Goal: Transaction & Acquisition: Purchase product/service

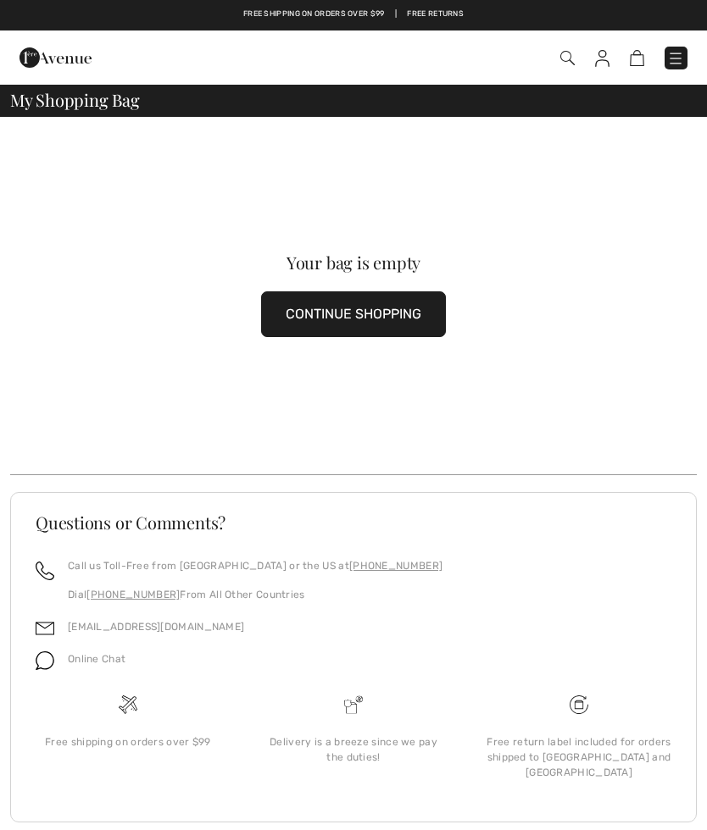
click at [636, 55] on img at bounding box center [637, 58] width 14 height 16
checkbox input "true"
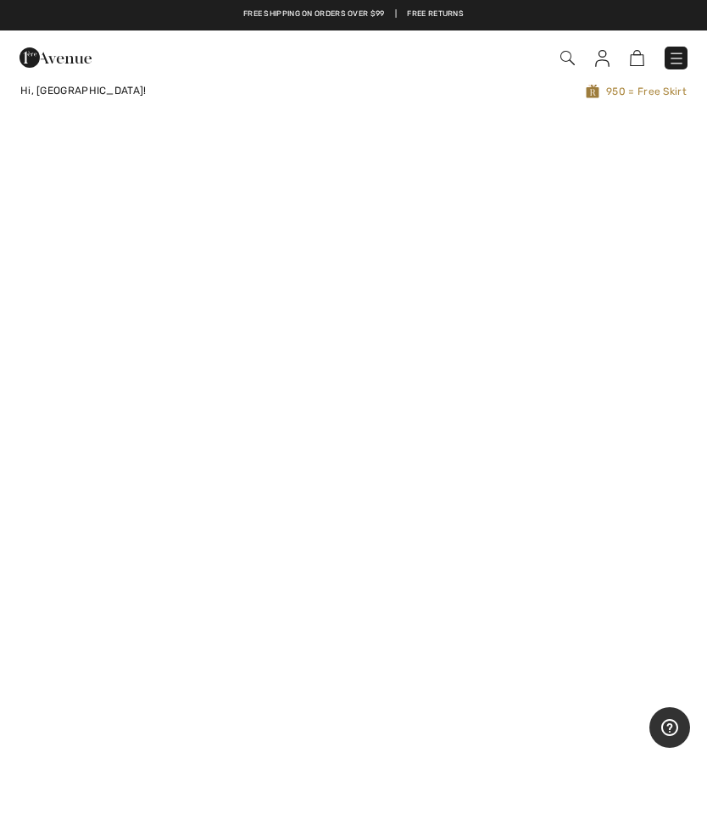
click at [618, 81] on div "Checkout" at bounding box center [353, 58] width 707 height 54
click at [619, 88] on span "950 = Free Skirt" at bounding box center [496, 91] width 380 height 16
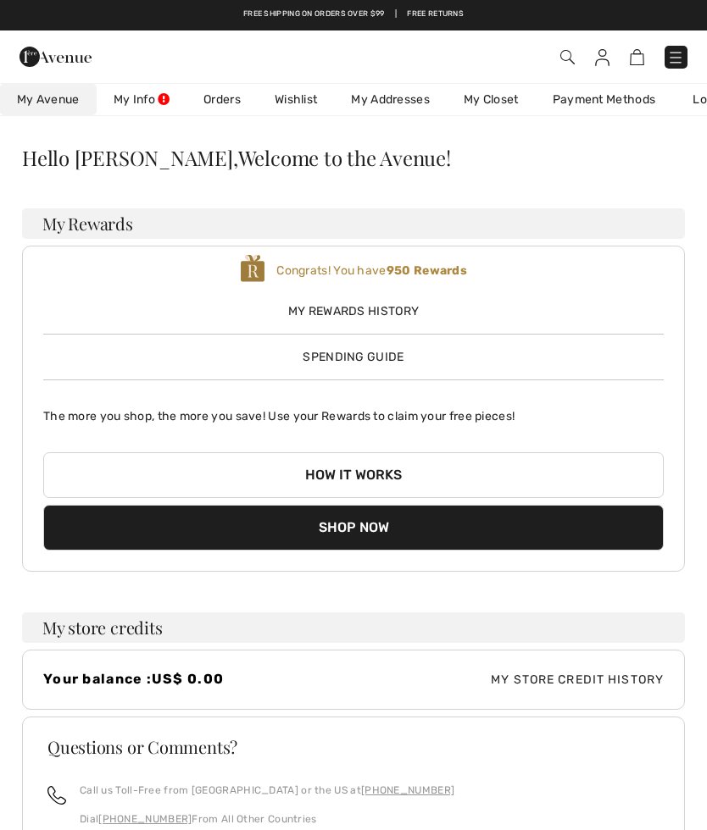
click at [365, 311] on span "My Rewards History" at bounding box center [353, 312] width 620 height 18
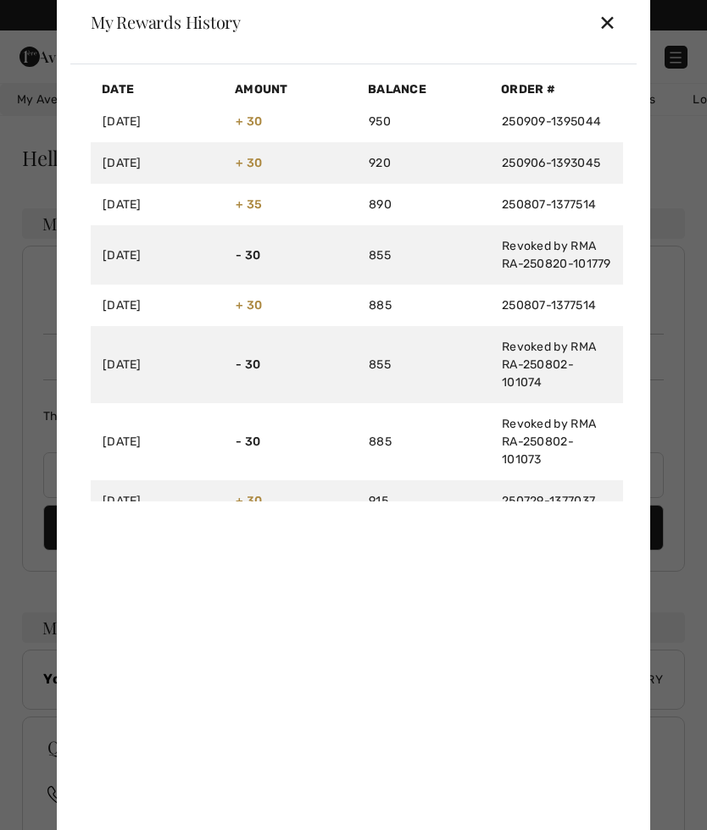
click at [613, 15] on div "✕" at bounding box center [607, 22] width 18 height 36
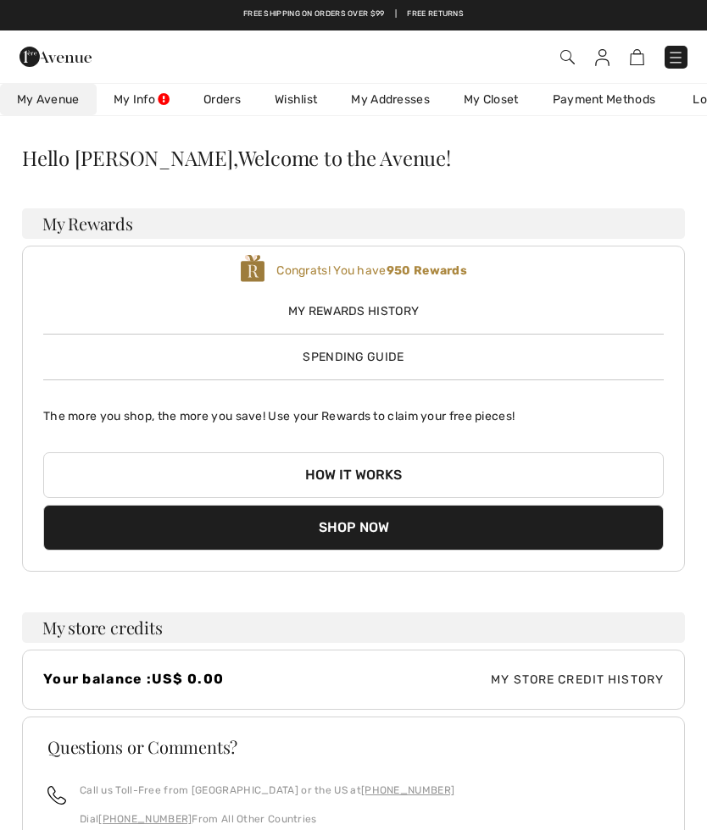
click at [345, 344] on div "My Rewards History Spending Guide" at bounding box center [353, 327] width 620 height 77
click at [324, 350] on span "Spending Guide" at bounding box center [353, 357] width 101 height 14
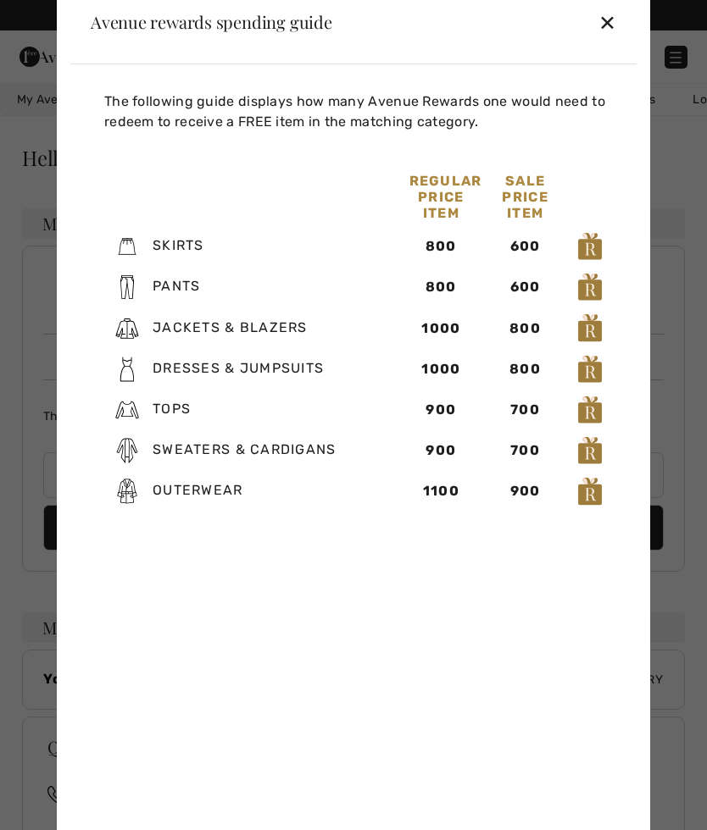
click at [608, 18] on div "✕" at bounding box center [607, 22] width 18 height 36
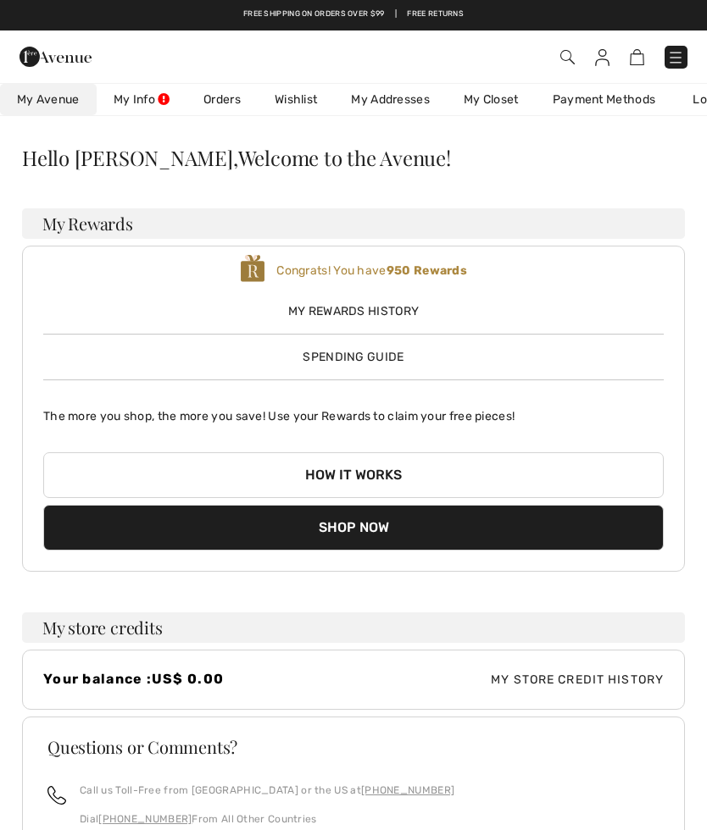
click at [301, 96] on link "Wishlist" at bounding box center [296, 99] width 76 height 31
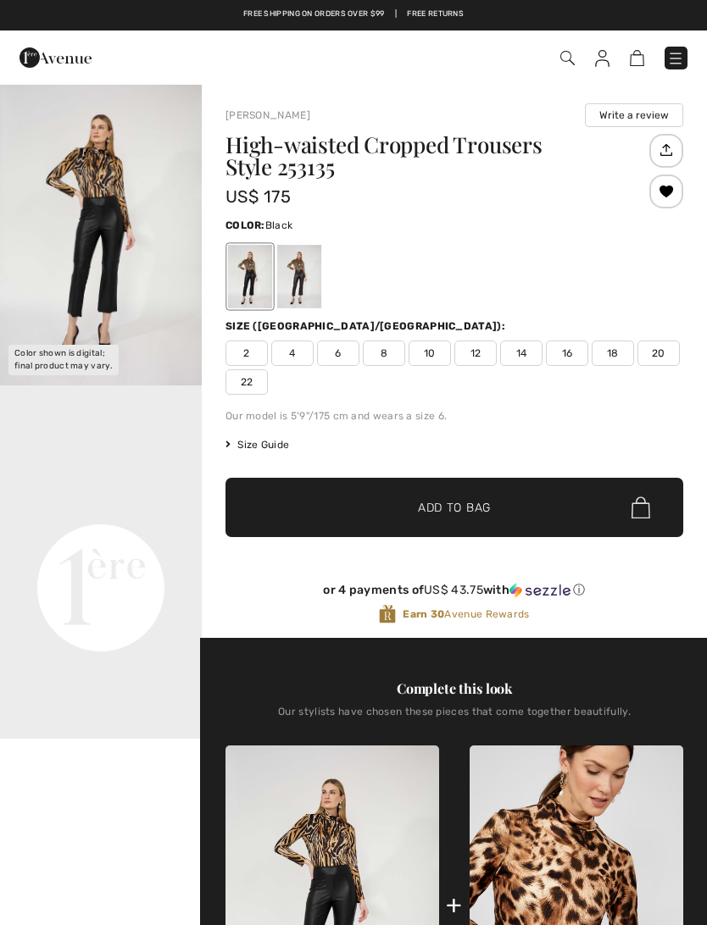
checkbox input "true"
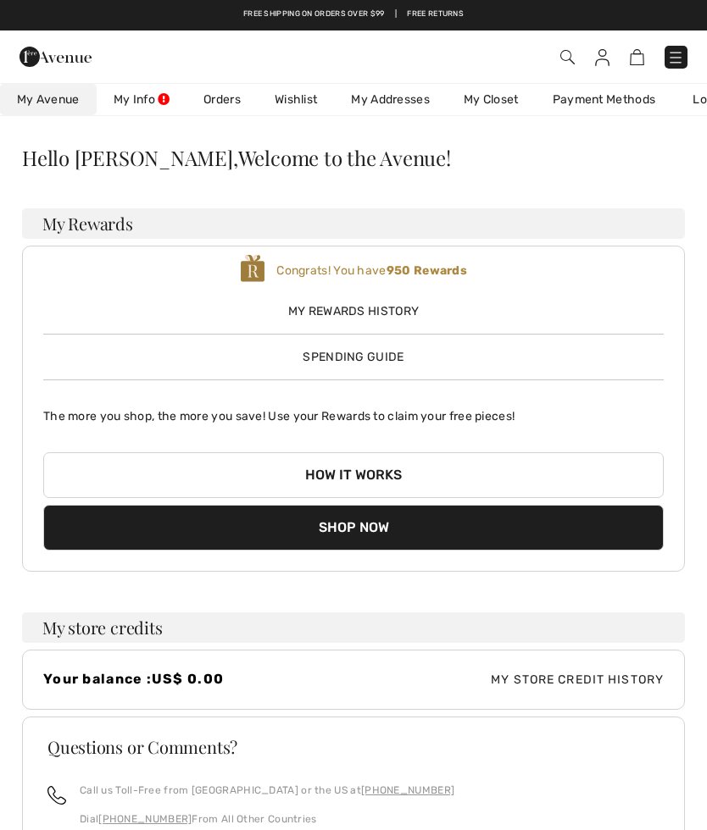
click at [288, 94] on link "Wishlist" at bounding box center [296, 99] width 76 height 31
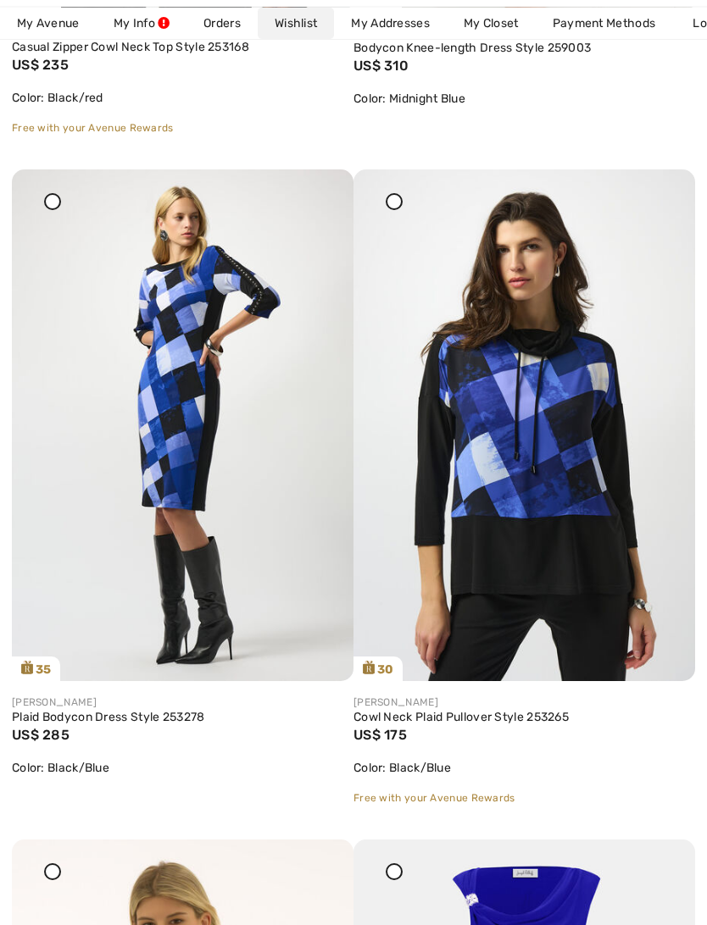
scroll to position [5583, 0]
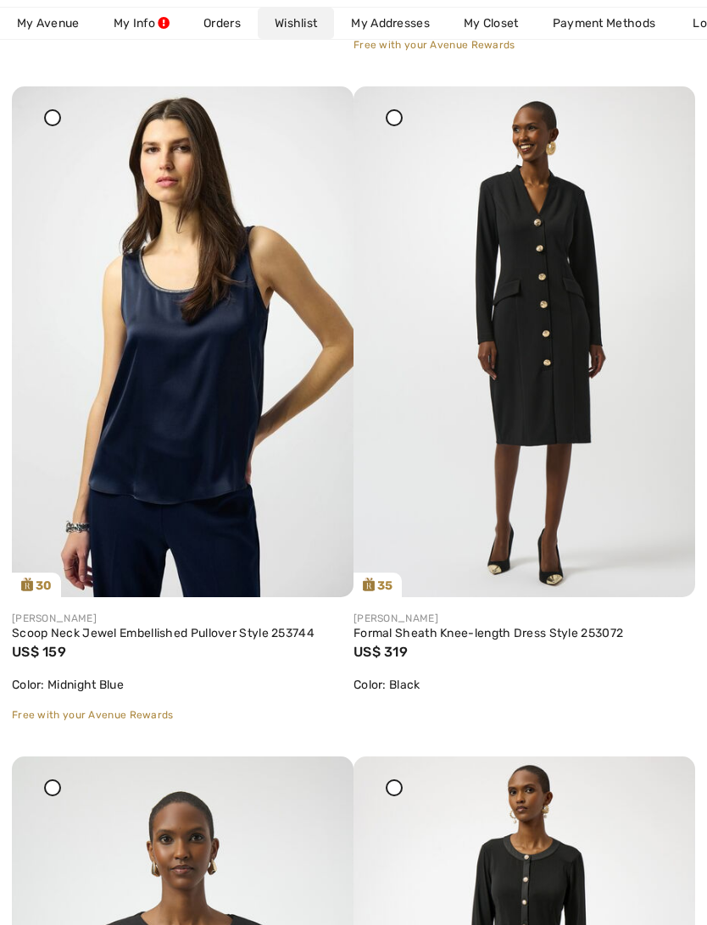
click at [517, 246] on img at bounding box center [524, 342] width 342 height 512
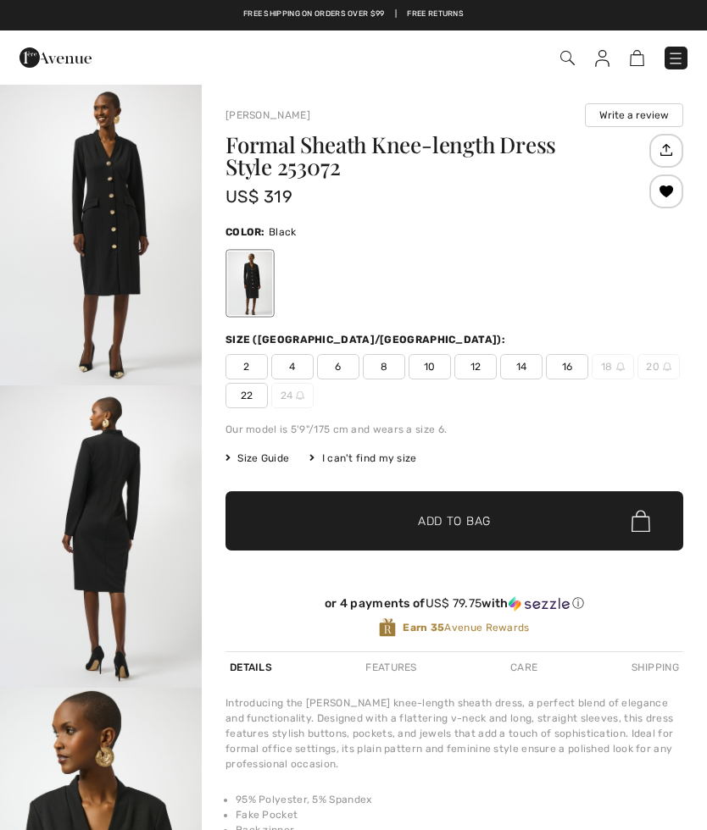
checkbox input "true"
